Goal: Navigation & Orientation: Find specific page/section

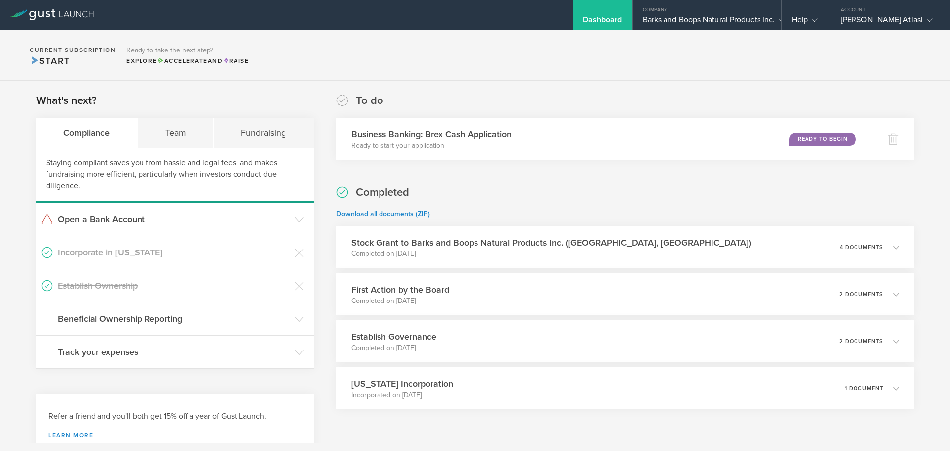
click at [732, 26] on div "Barks and Boops Natural Products Inc." at bounding box center [706, 22] width 129 height 15
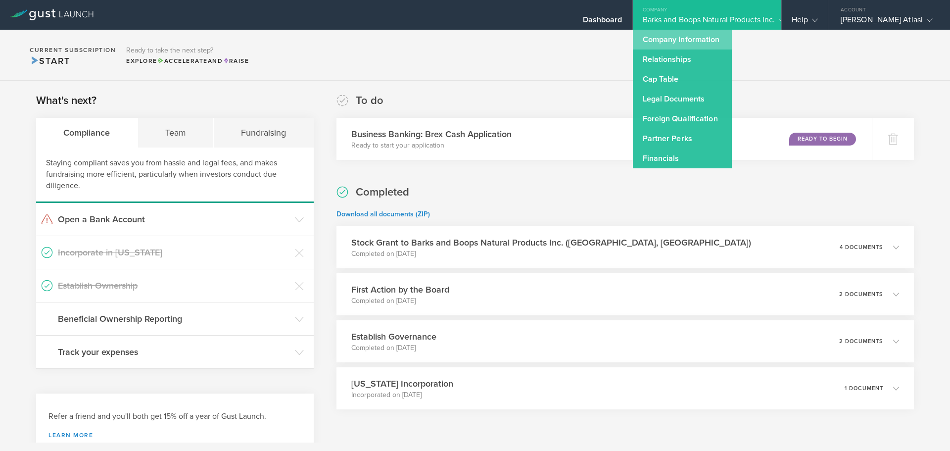
click at [679, 44] on link "Company Information" at bounding box center [682, 40] width 99 height 20
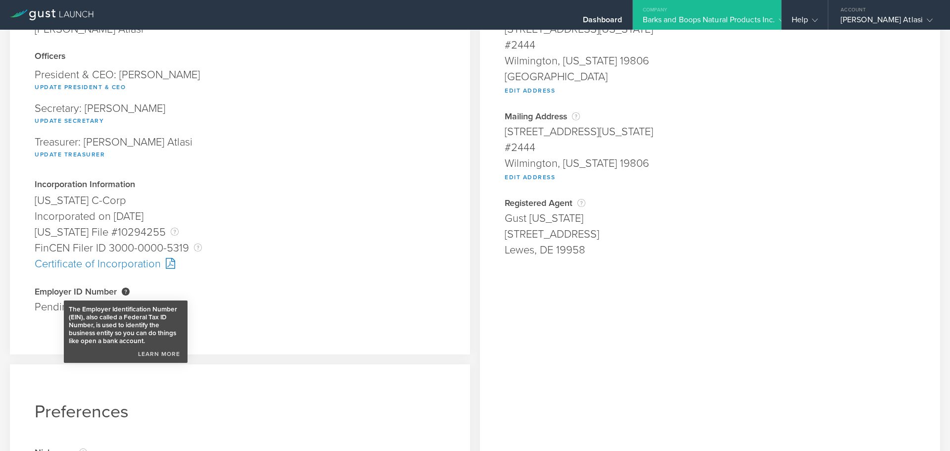
scroll to position [114, 0]
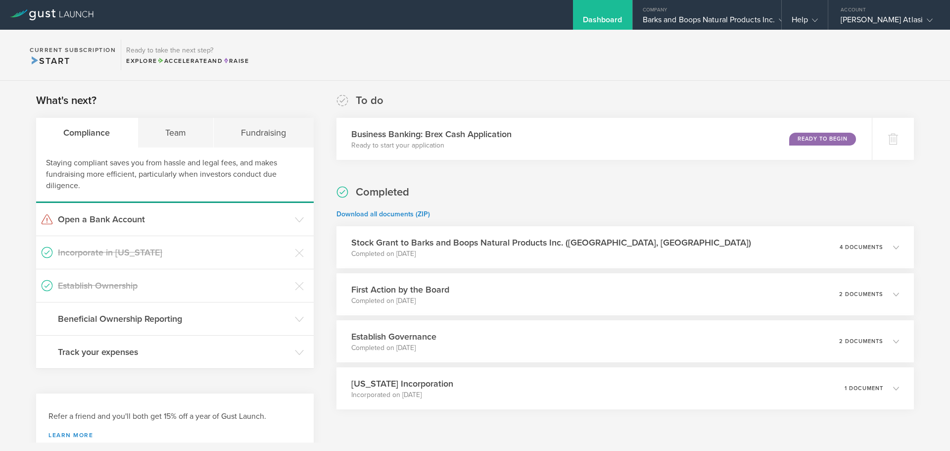
scroll to position [0, 0]
